Goal: Information Seeking & Learning: Find specific fact

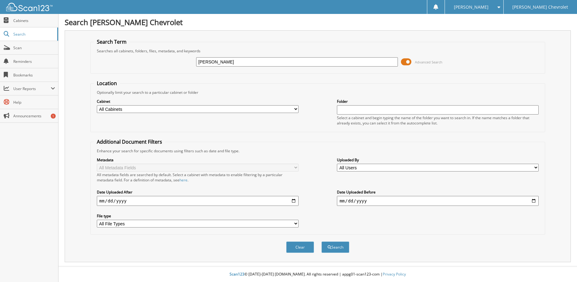
drag, startPoint x: 205, startPoint y: 62, endPoint x: 186, endPoint y: 61, distance: 19.9
click at [186, 61] on div "[PERSON_NAME] Advanced Search" at bounding box center [318, 62] width 448 height 17
type input "[PERSON_NAME]"
click at [321, 241] on button "Search" at bounding box center [335, 246] width 28 height 11
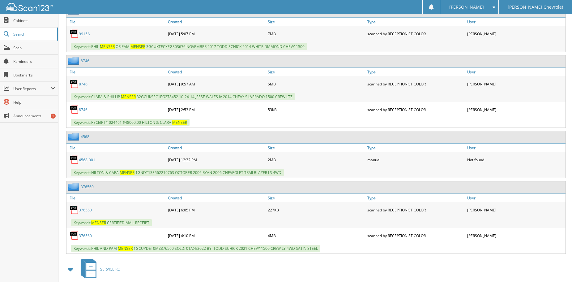
scroll to position [340, 0]
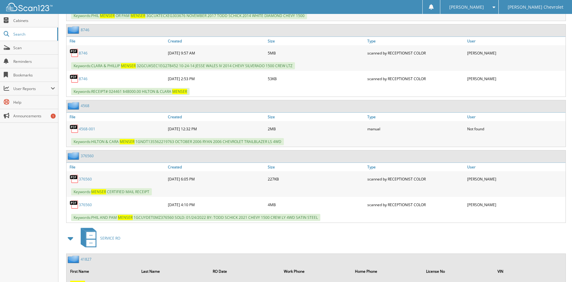
click at [87, 205] on link "3 7 6 5 6 0" at bounding box center [85, 204] width 13 height 5
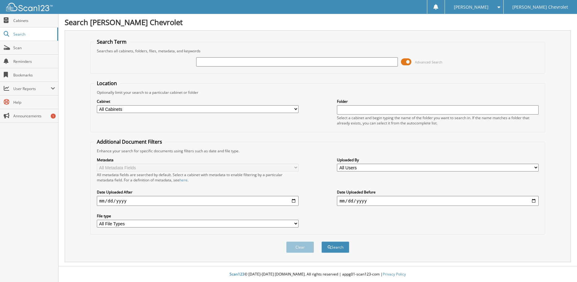
click at [215, 62] on input "text" at bounding box center [297, 61] width 202 height 9
type input "[PERSON_NAME]"
click at [321, 241] on button "Search" at bounding box center [335, 246] width 28 height 11
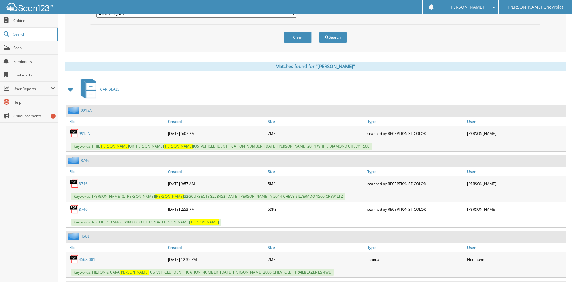
scroll to position [216, 0]
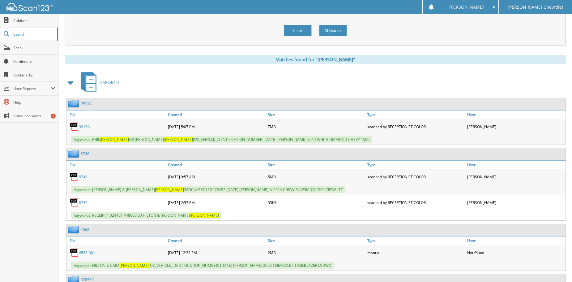
click at [87, 127] on link "9915A" at bounding box center [84, 126] width 11 height 5
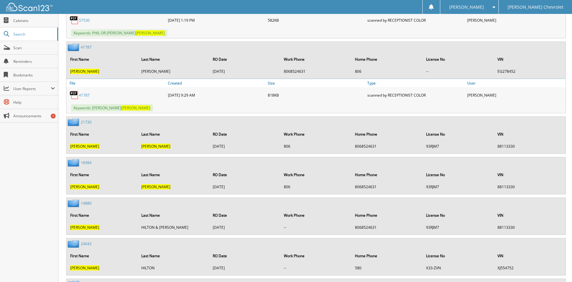
scroll to position [1809, 0]
